Goal: Find specific page/section: Find specific page/section

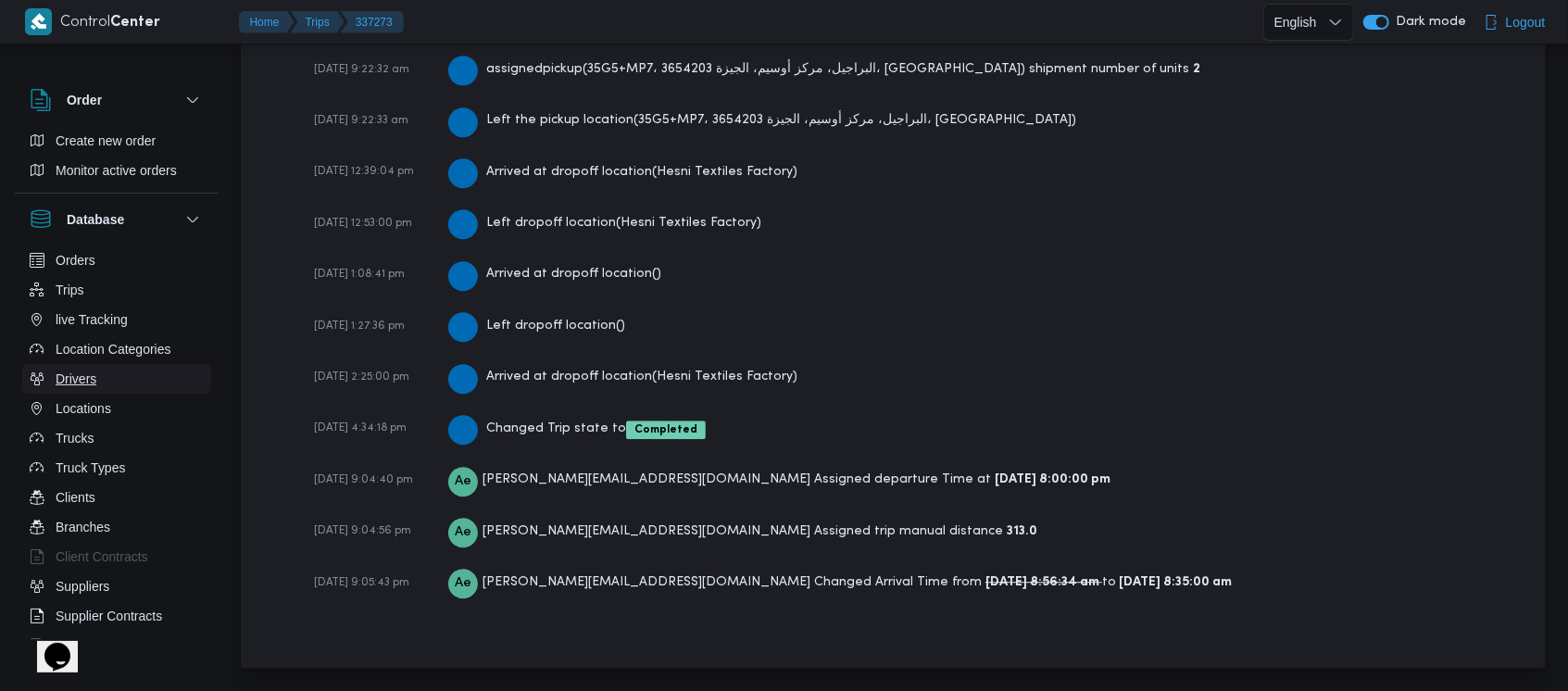
click at [104, 371] on button "Drivers" at bounding box center [116, 379] width 189 height 30
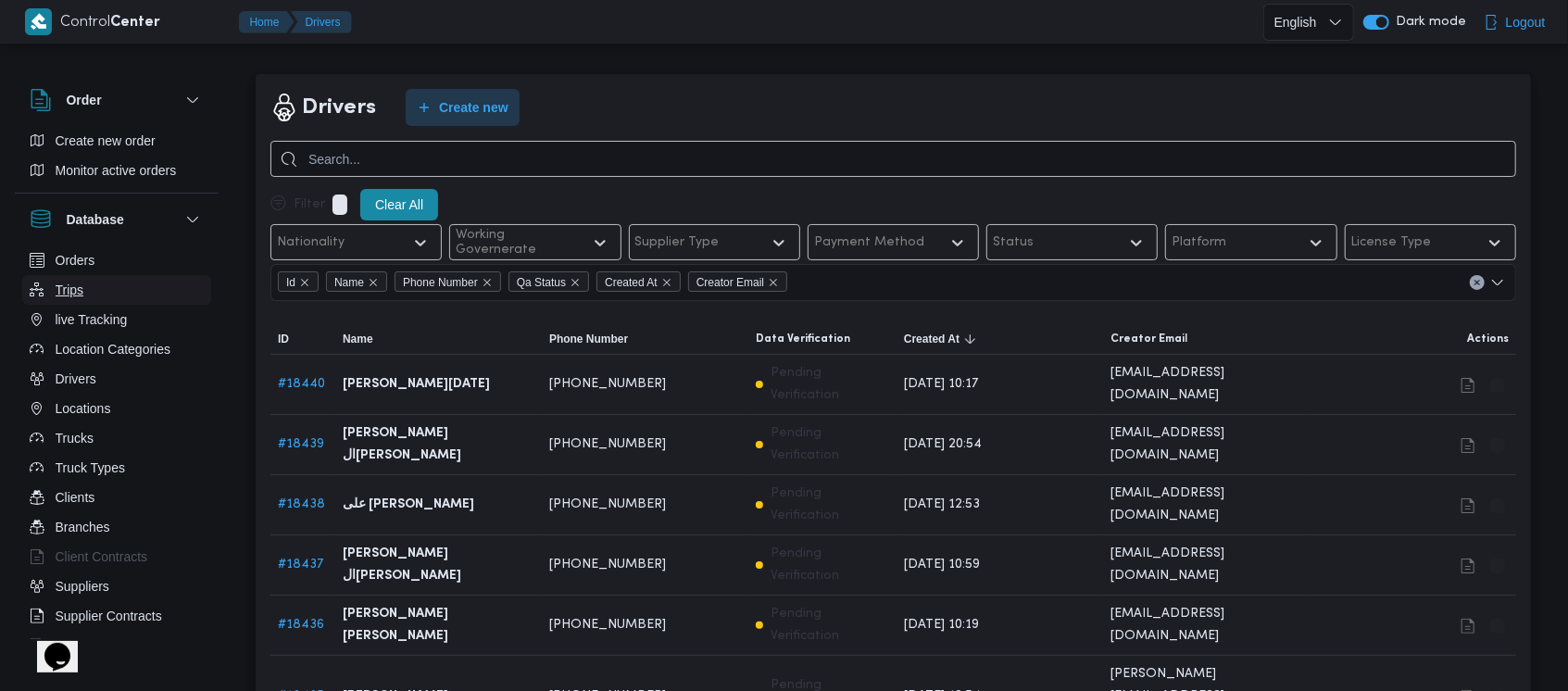
click at [75, 297] on span "Trips" at bounding box center [69, 290] width 29 height 23
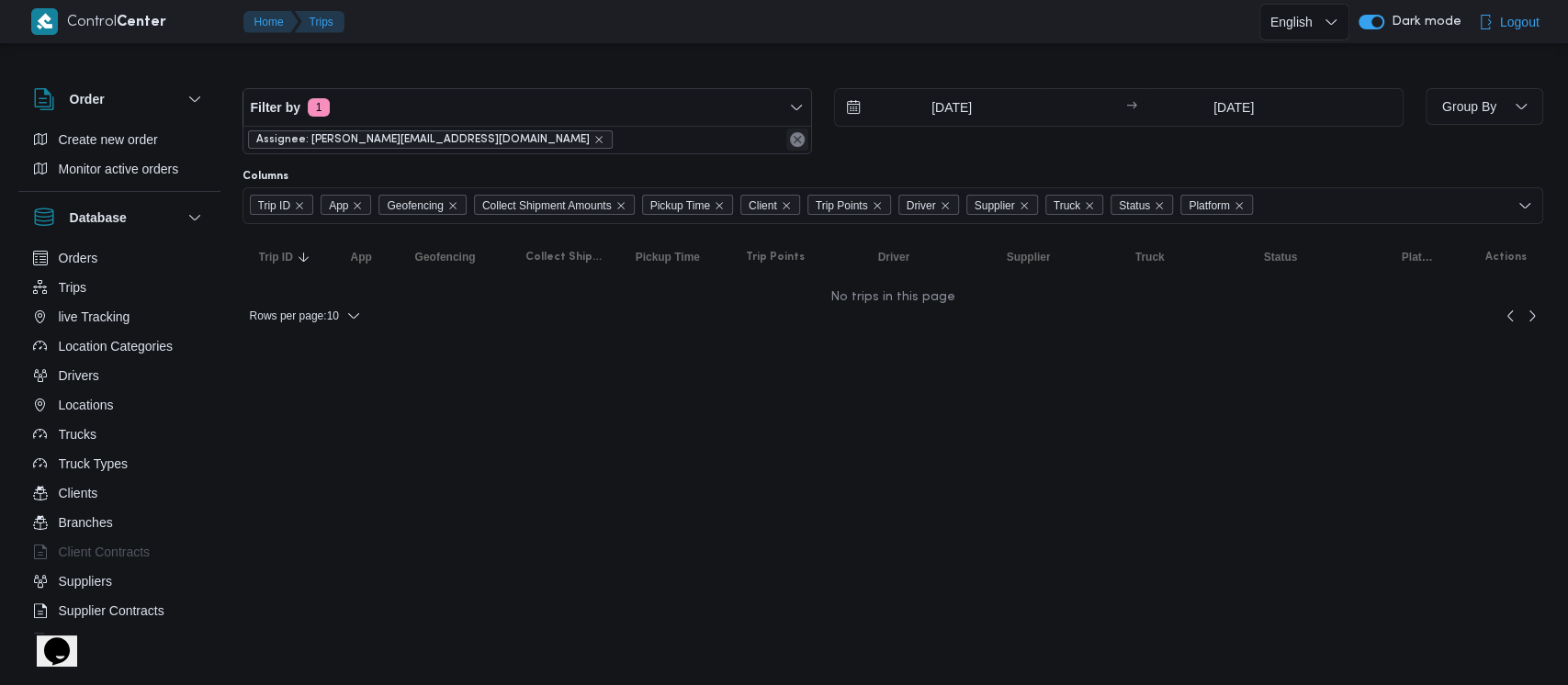
click at [793, 142] on button "Remove" at bounding box center [798, 140] width 22 height 22
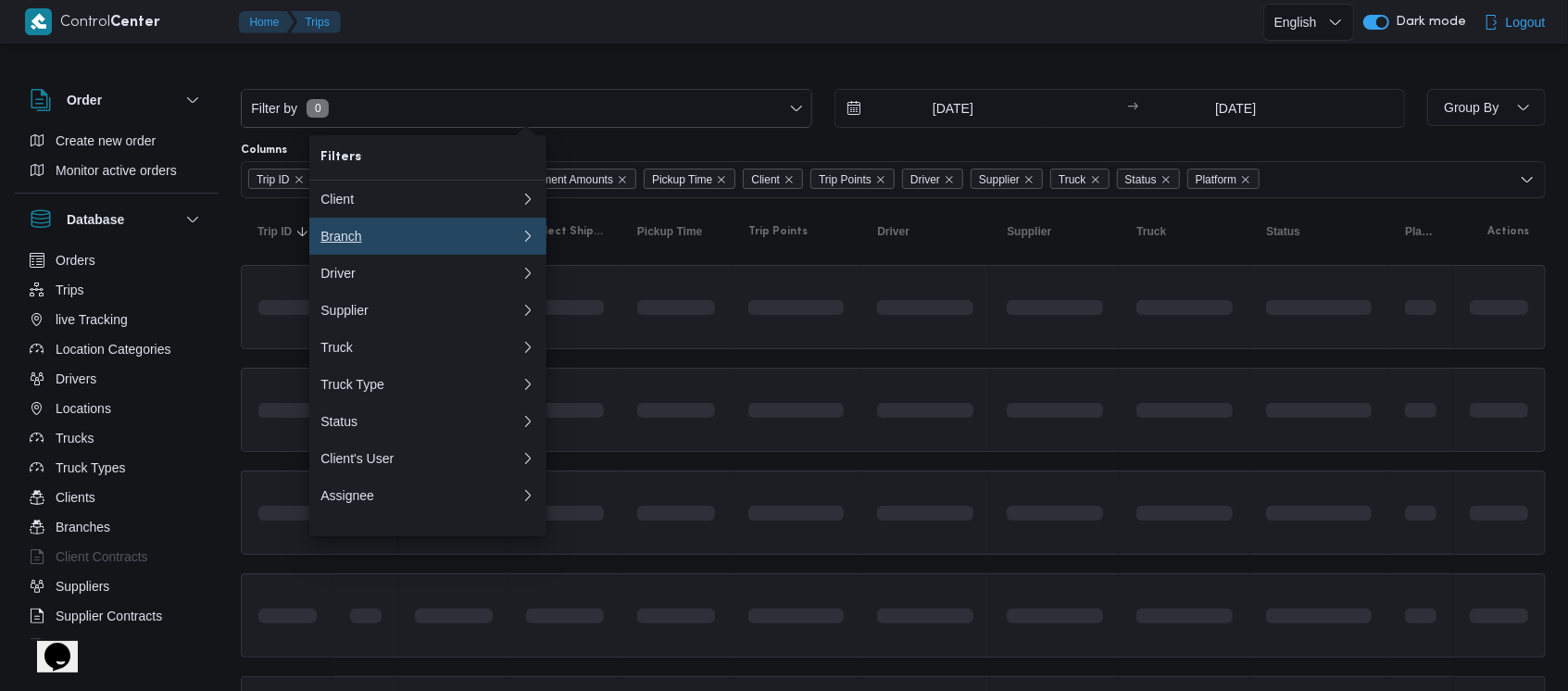
click at [421, 234] on div "Branch" at bounding box center [420, 237] width 200 height 15
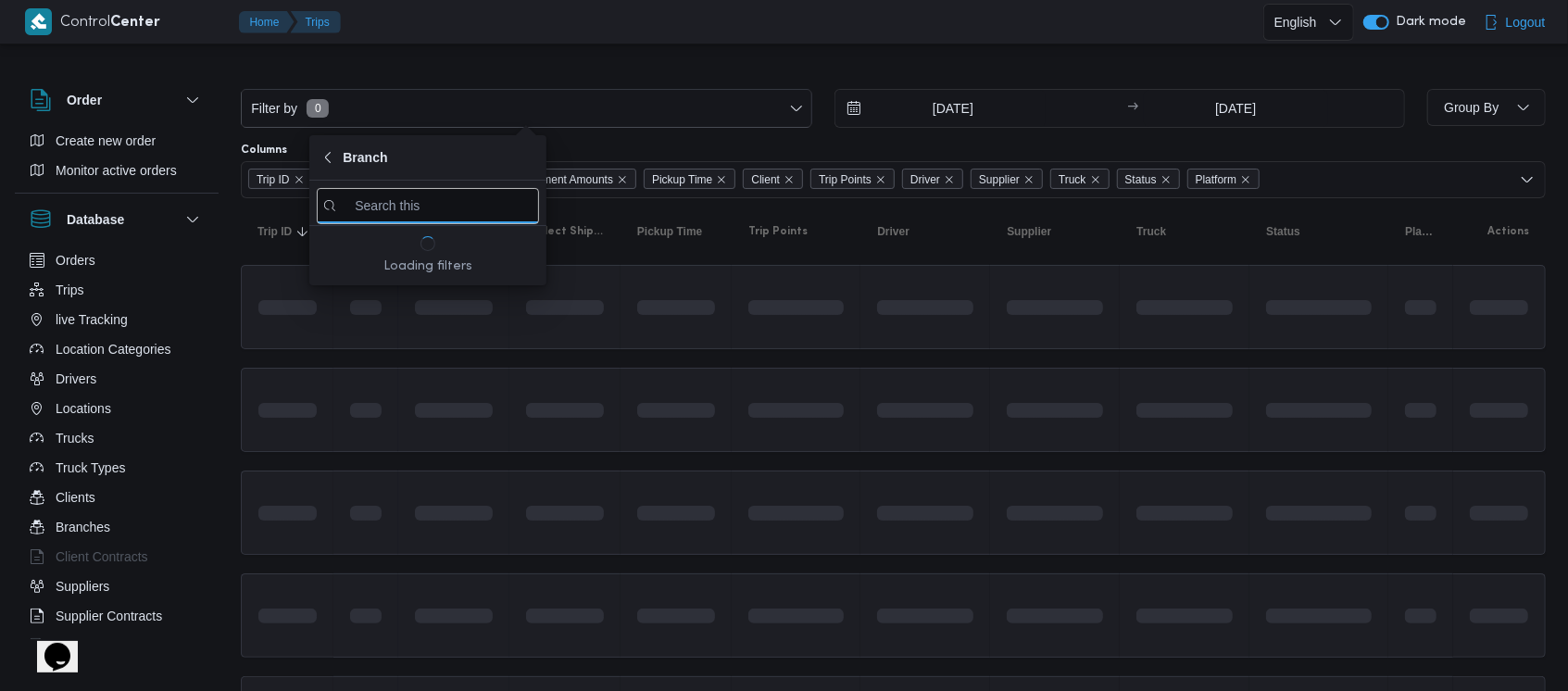
type input "h"
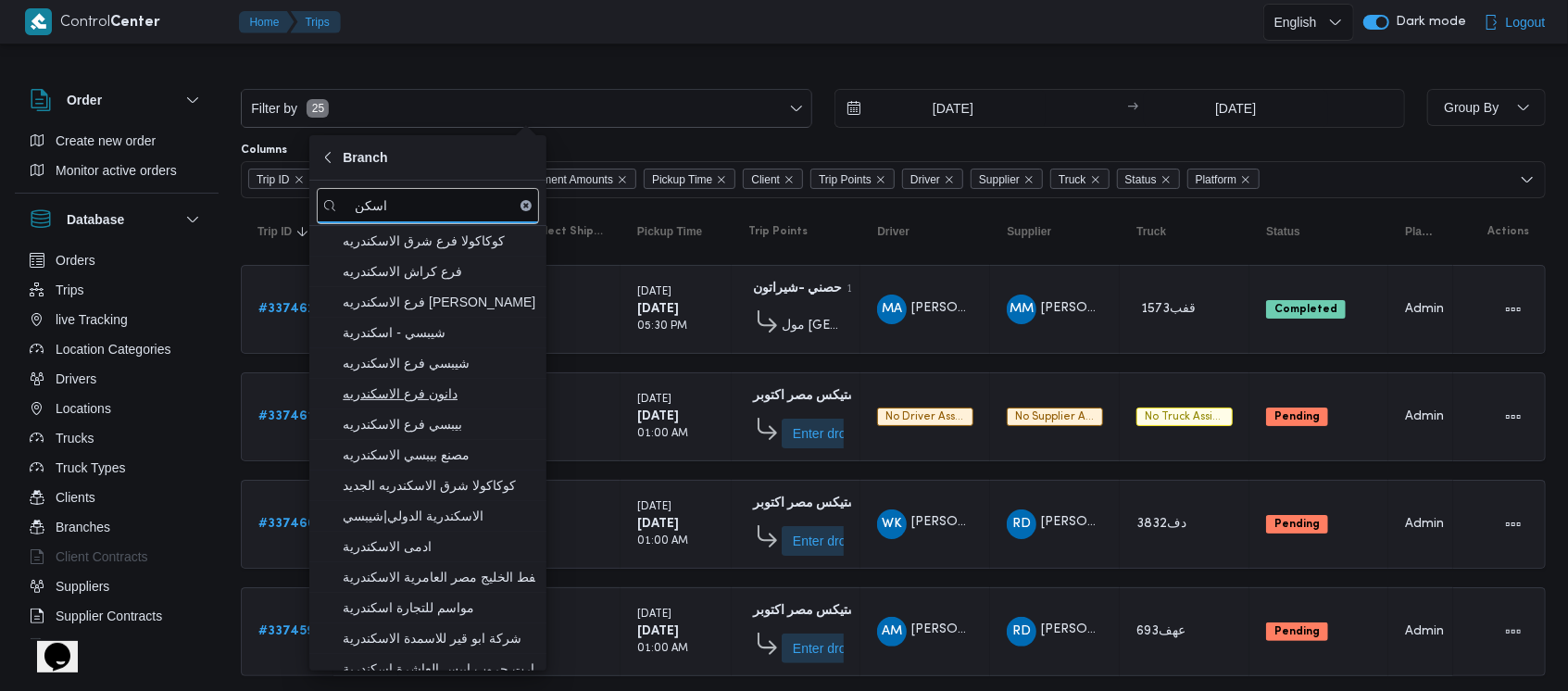
type input "اسكن"
click at [431, 401] on span "دانون فرع الاسكندريه" at bounding box center [438, 393] width 192 height 23
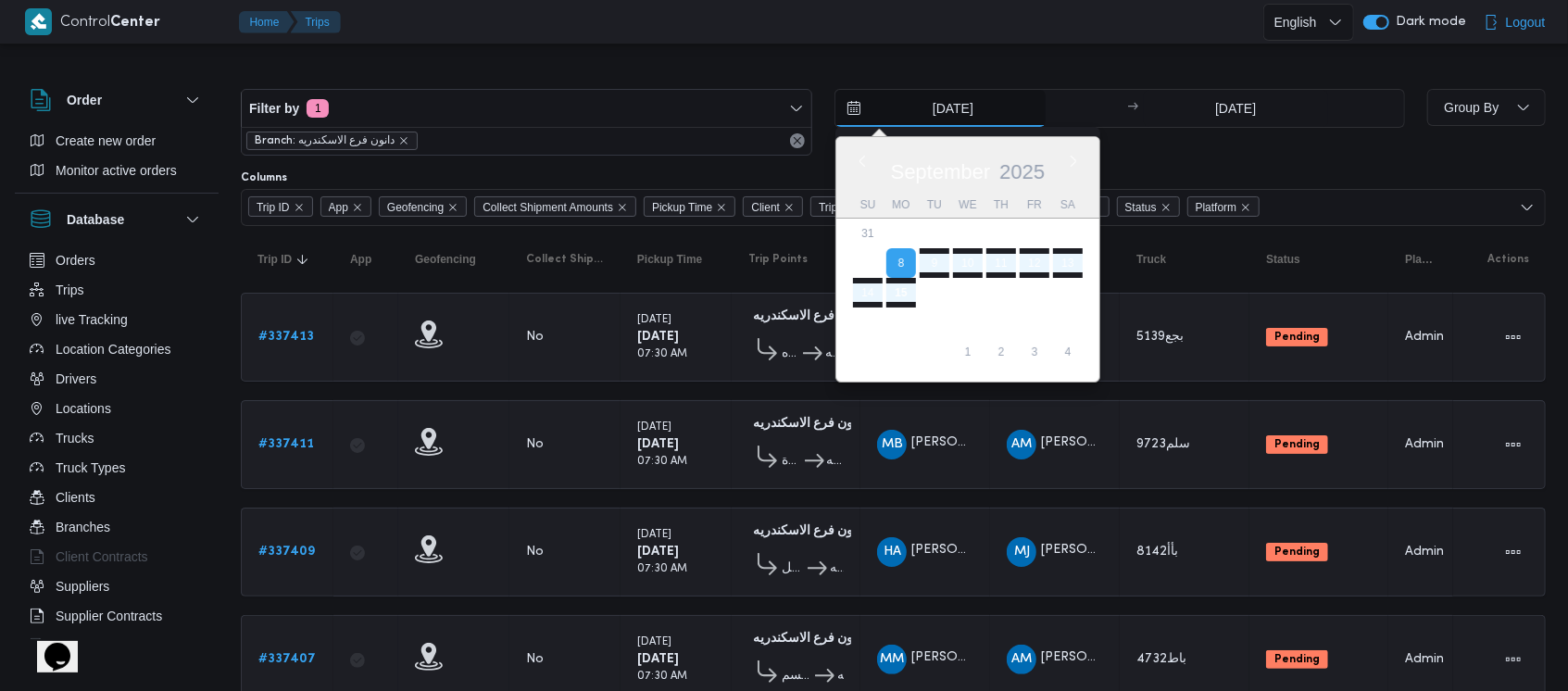
click at [963, 111] on input "[DATE]" at bounding box center [941, 108] width 210 height 37
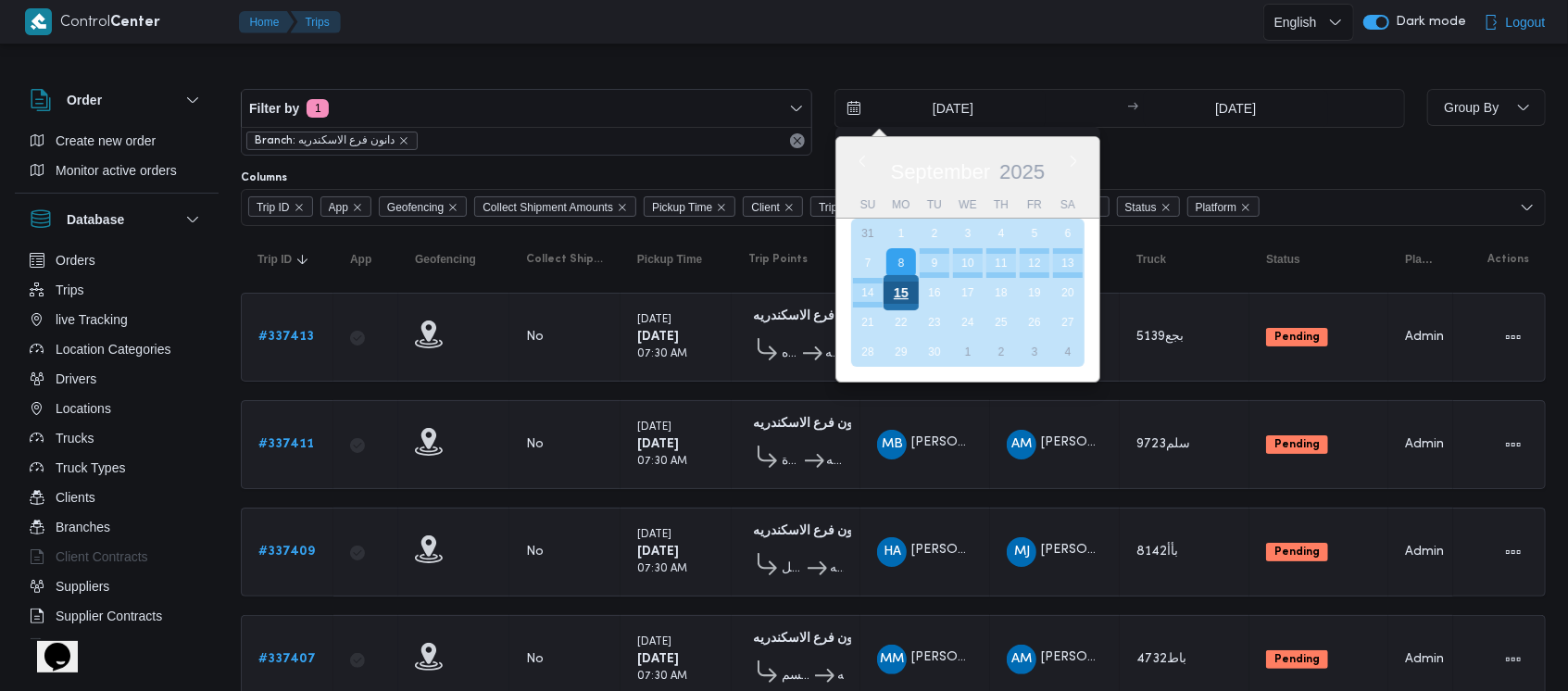
click at [904, 296] on div "15" at bounding box center [899, 292] width 35 height 35
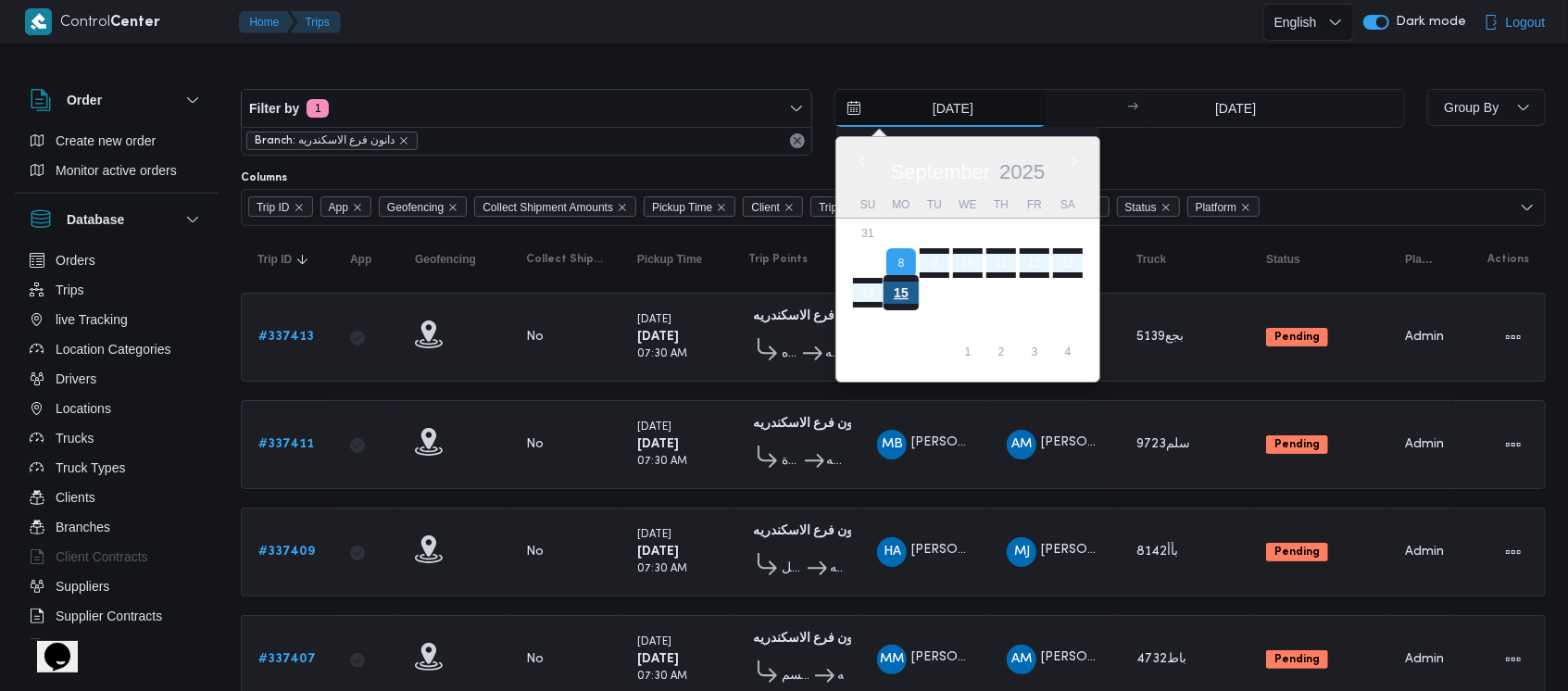
type input "[DATE]"
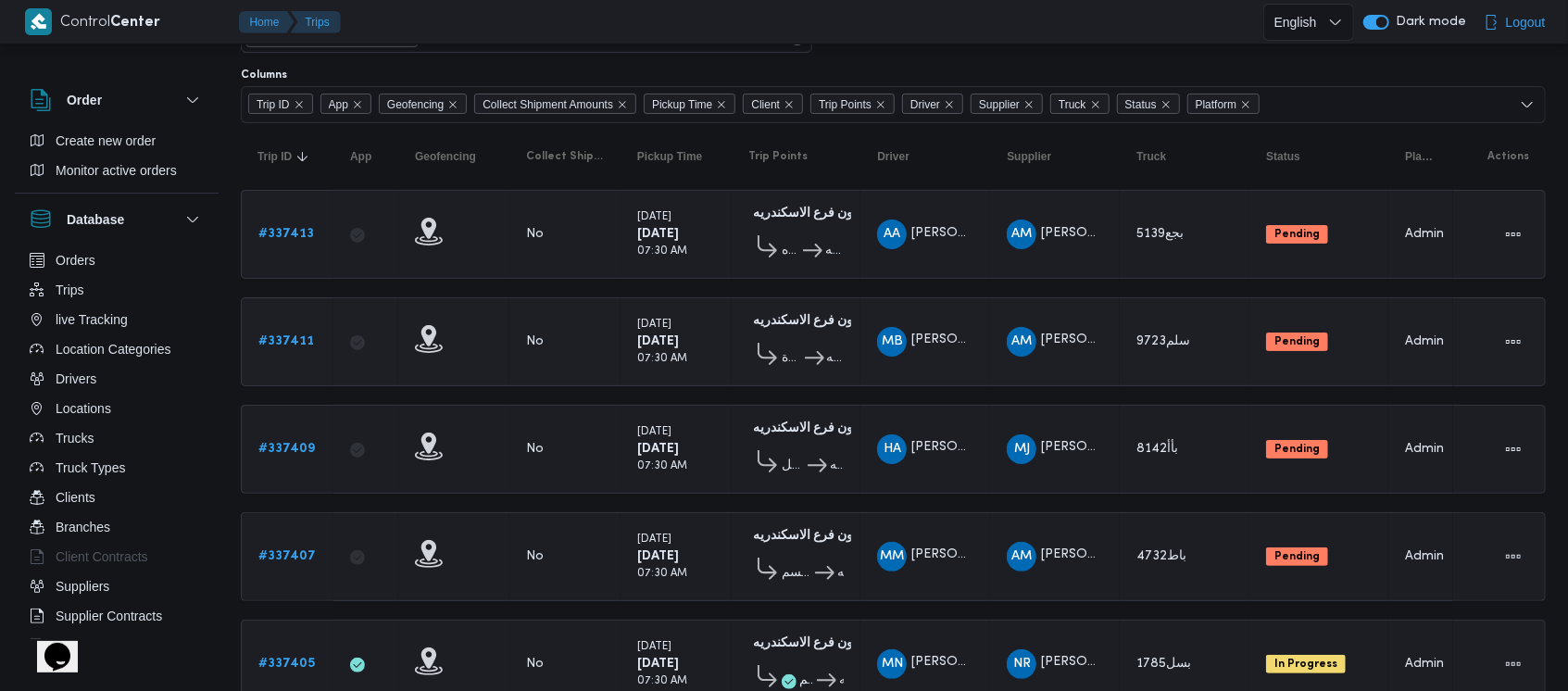
scroll to position [696, 0]
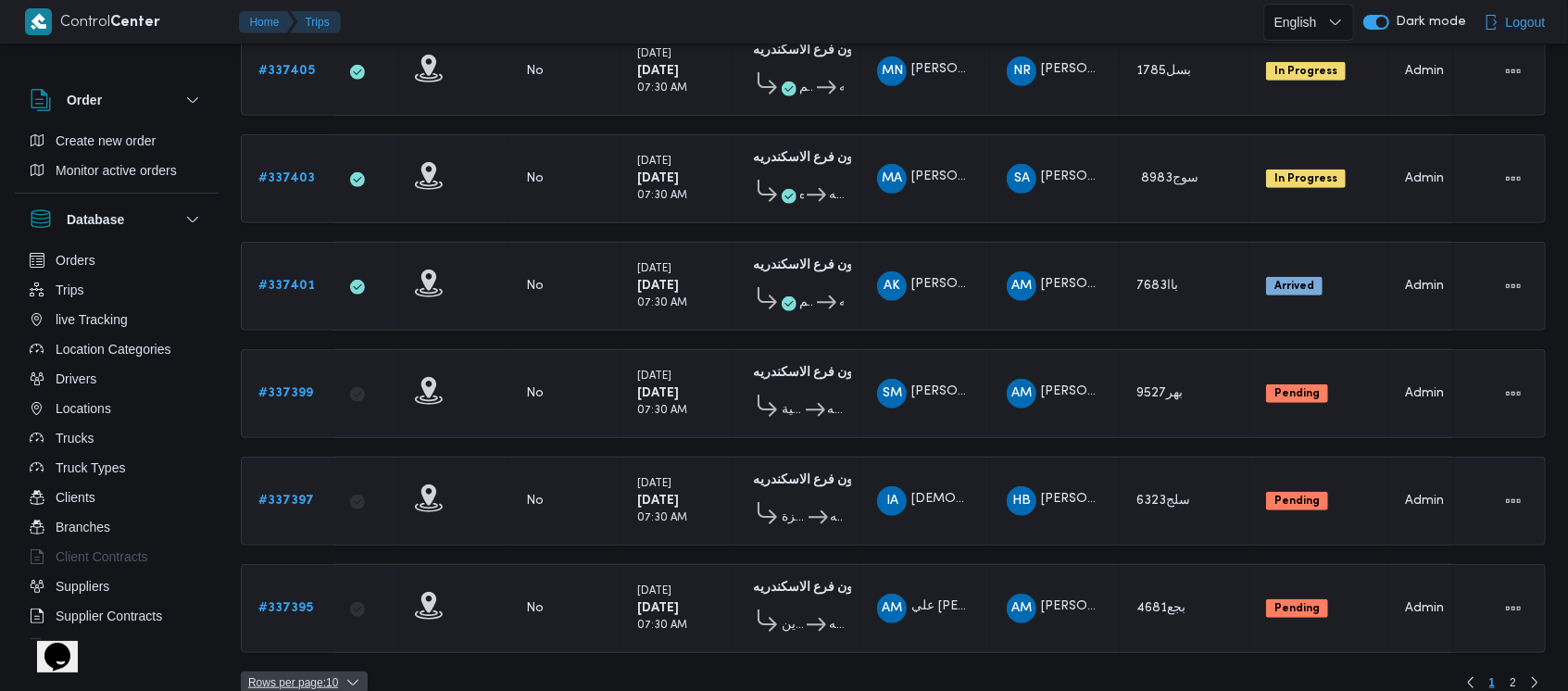
click at [347, 675] on icon "button" at bounding box center [353, 683] width 15 height 15
click at [326, 611] on span "20 rows" at bounding box center [328, 612] width 59 height 15
